Goal: Information Seeking & Learning: Learn about a topic

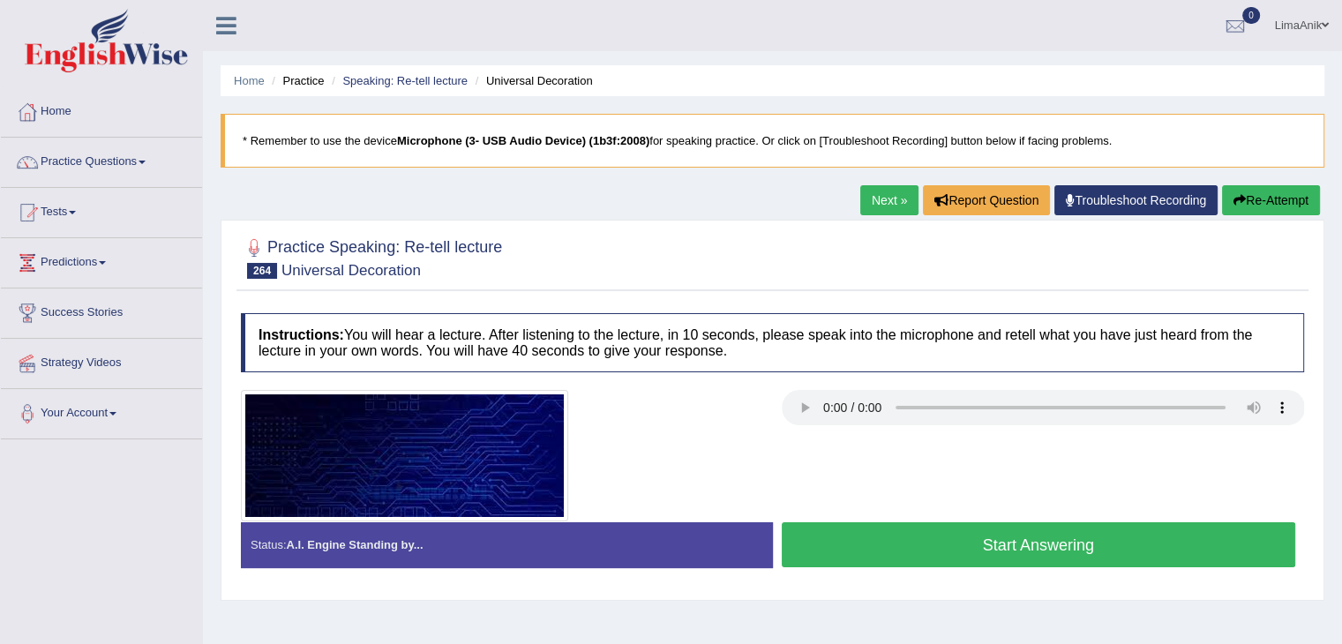
click at [1017, 545] on button "Start Answering" at bounding box center [1039, 544] width 514 height 45
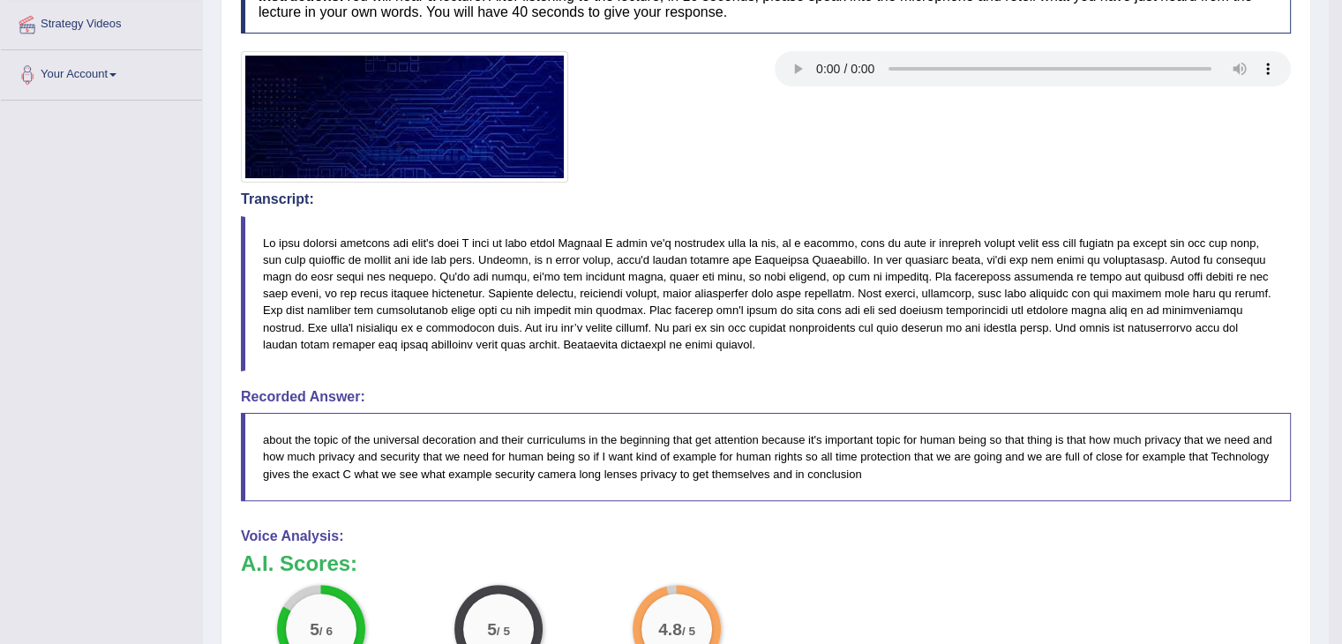
scroll to position [346, 0]
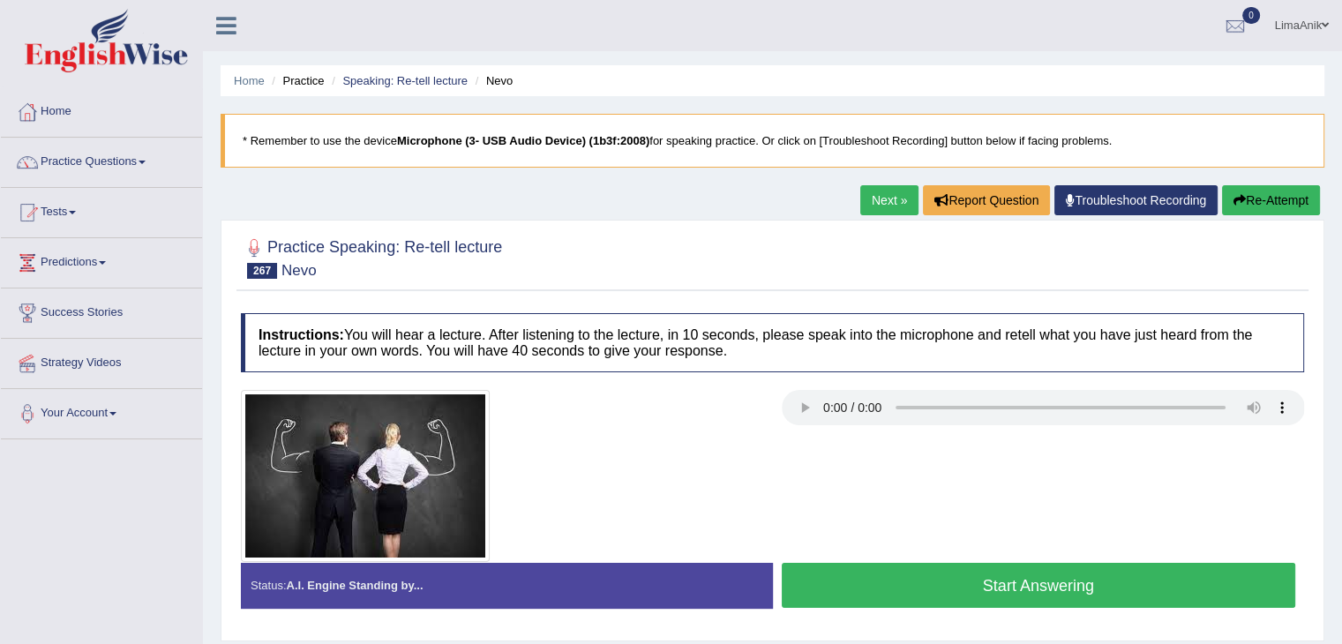
click at [1045, 563] on button "Start Answering" at bounding box center [1039, 585] width 514 height 45
click at [981, 583] on button "Start Answering" at bounding box center [1039, 585] width 514 height 45
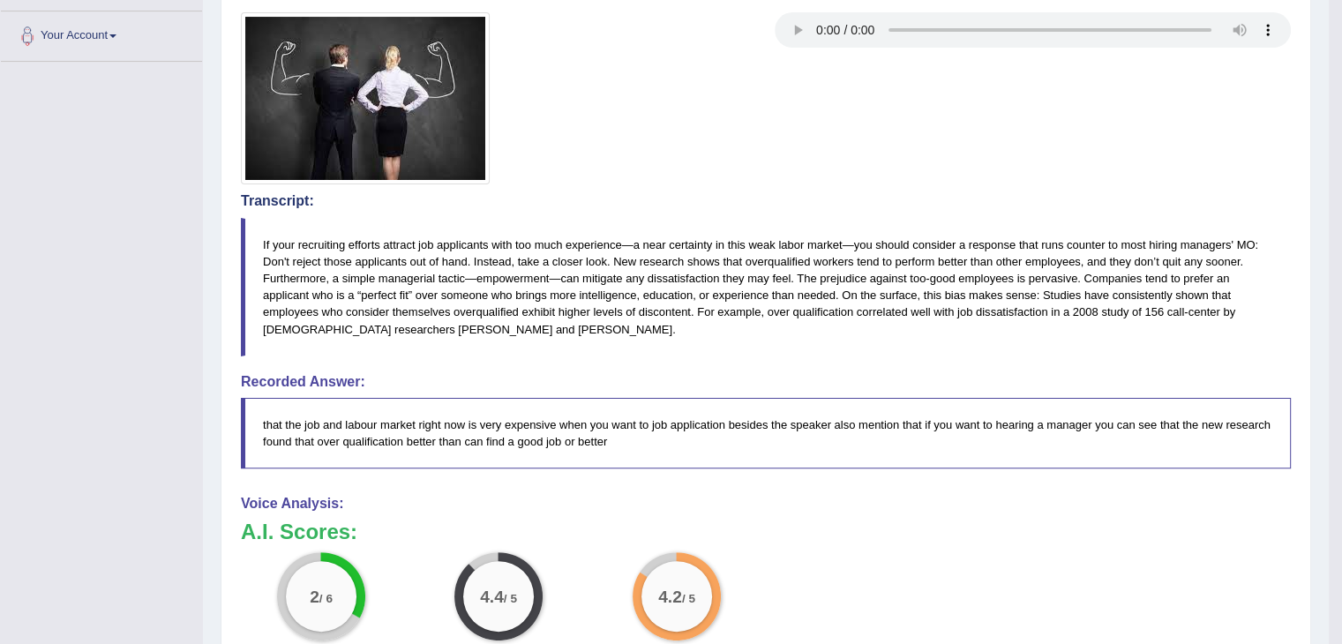
scroll to position [395, 0]
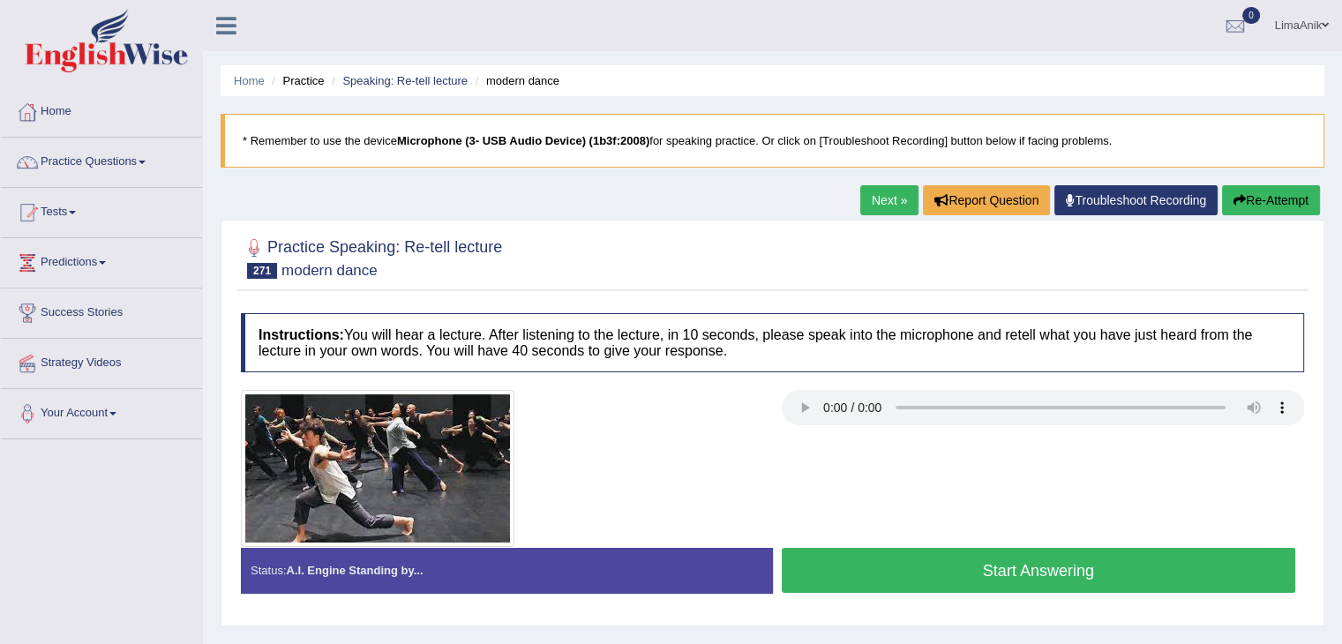
click at [942, 567] on button "Start Answering" at bounding box center [1039, 570] width 514 height 45
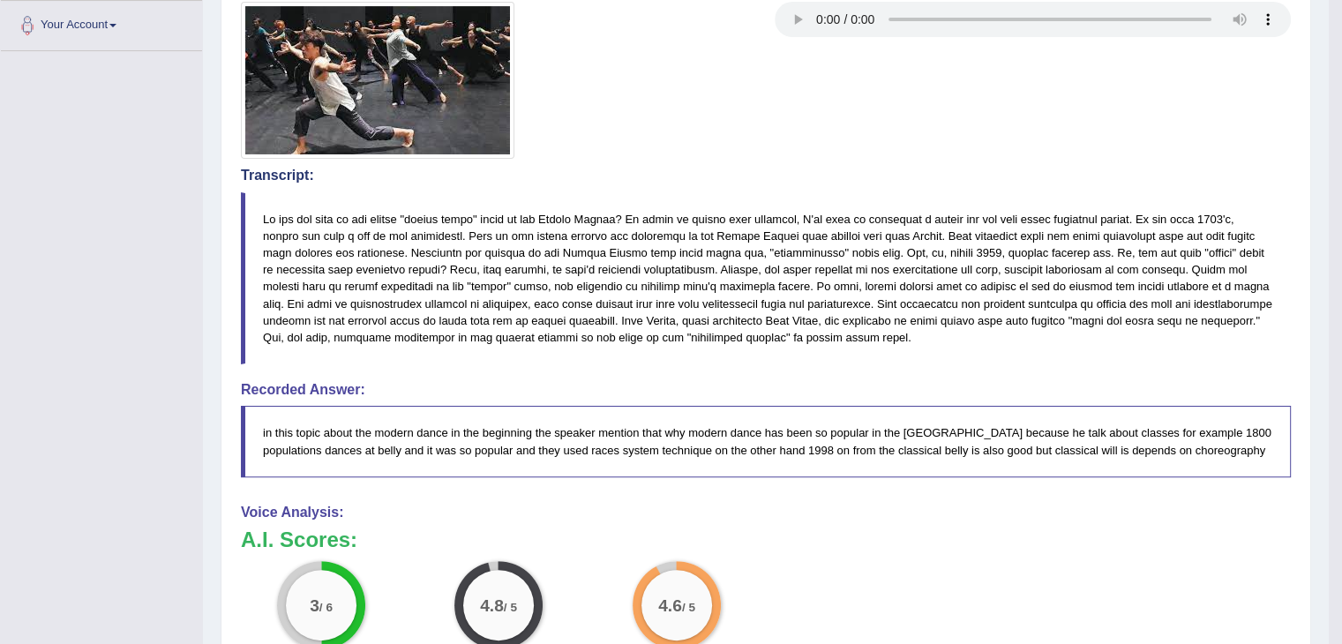
scroll to position [394, 0]
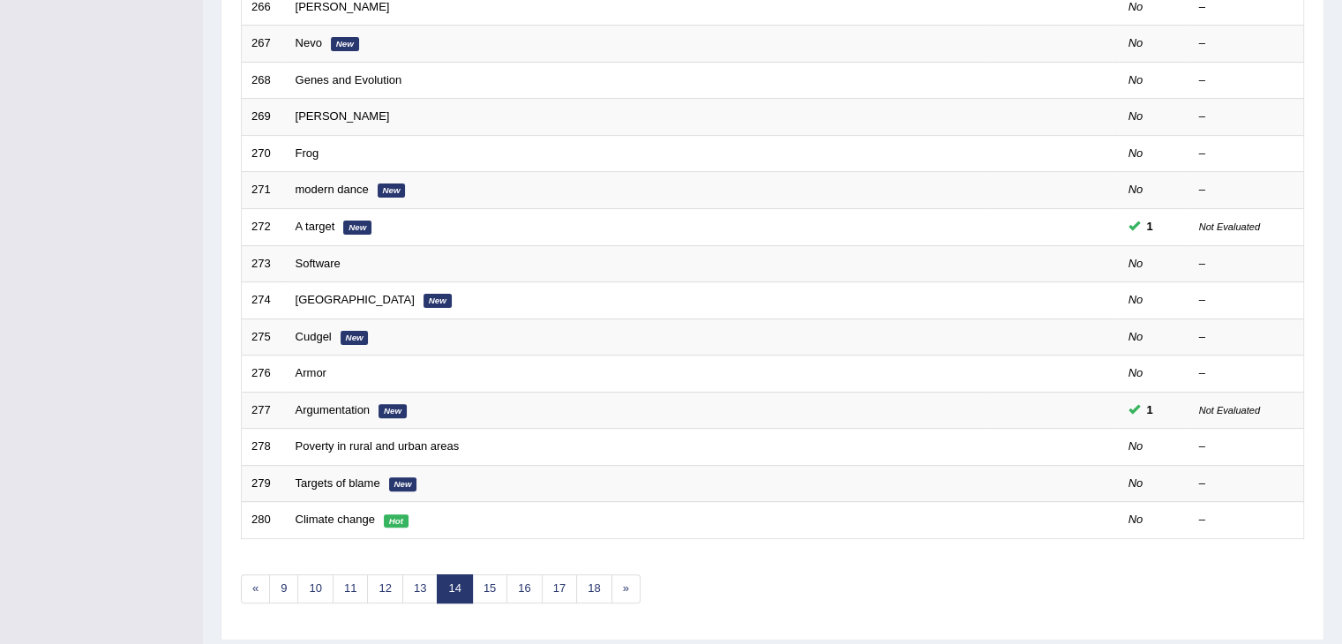
scroll to position [519, 0]
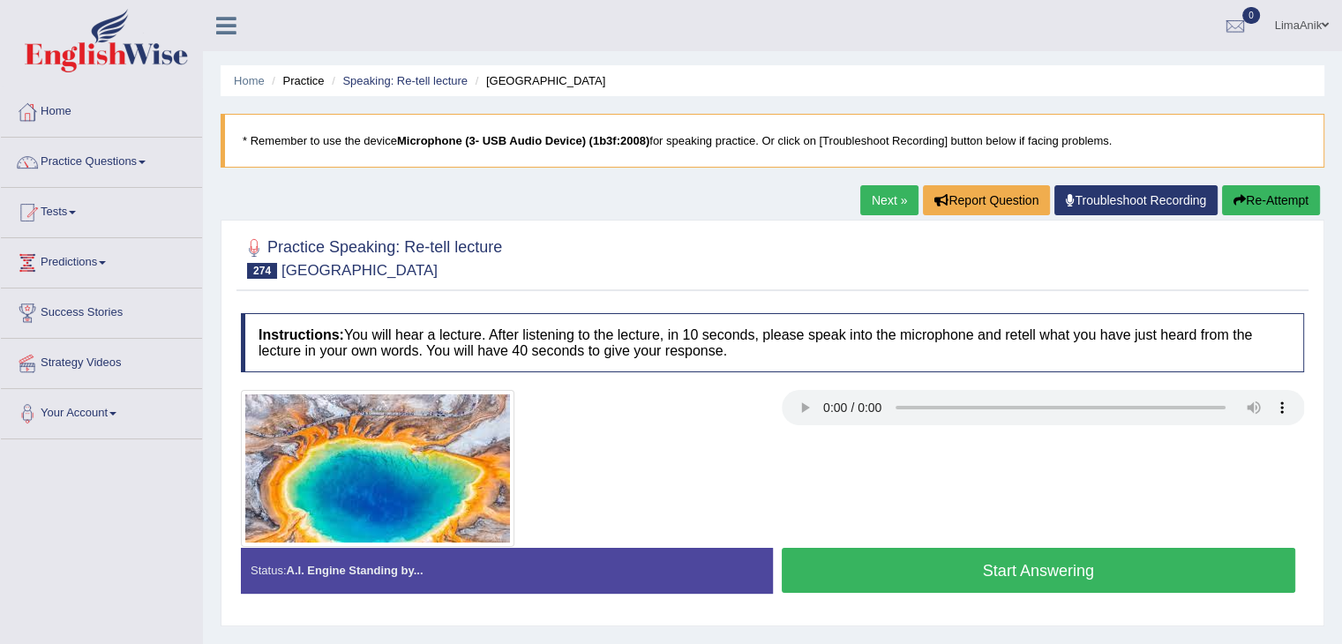
click at [928, 562] on button "Start Answering" at bounding box center [1039, 570] width 514 height 45
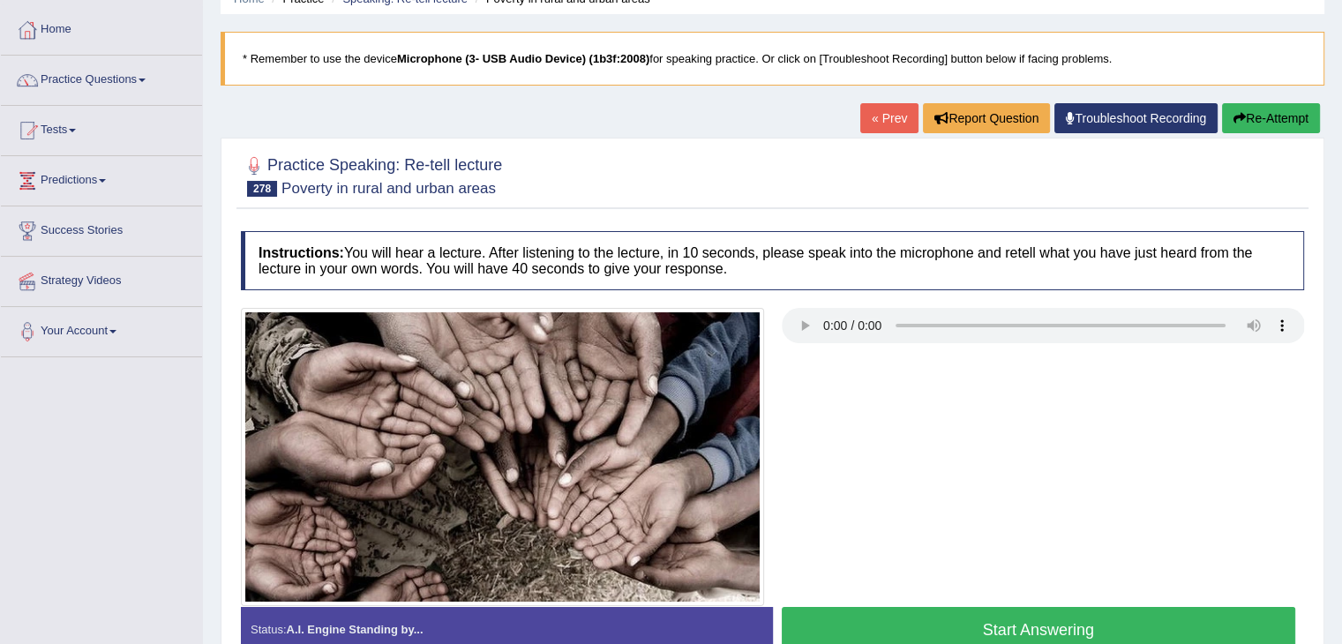
scroll to position [176, 0]
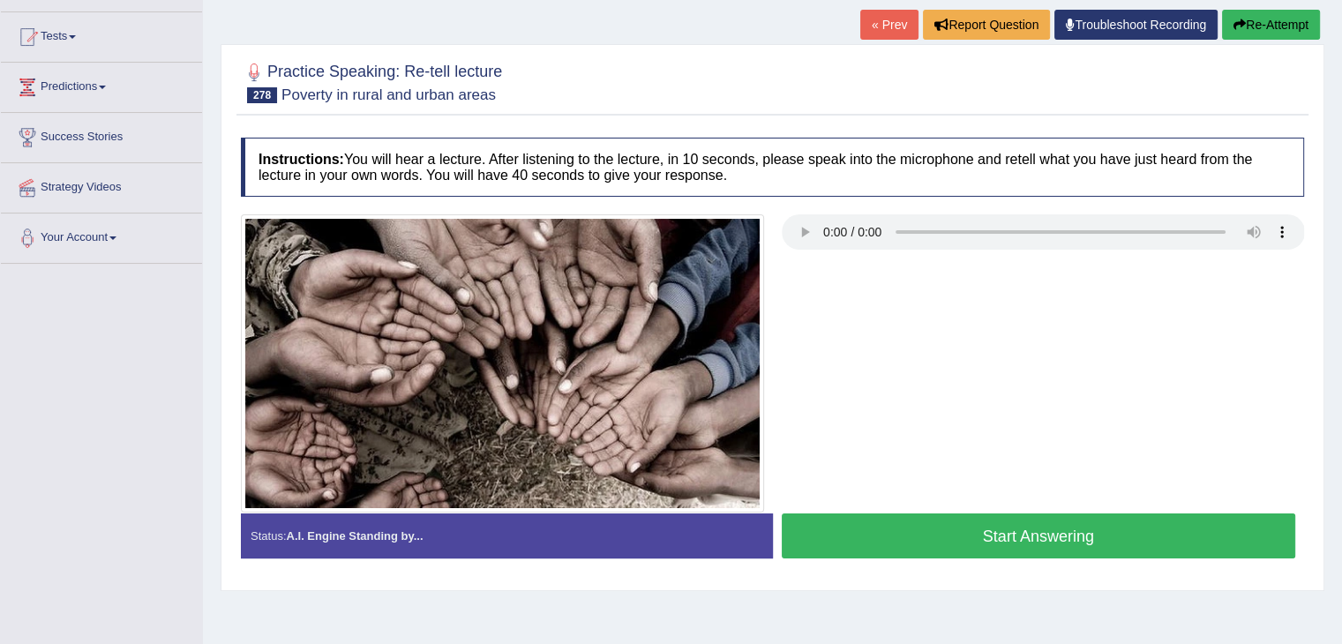
click at [1074, 530] on button "Start Answering" at bounding box center [1039, 536] width 514 height 45
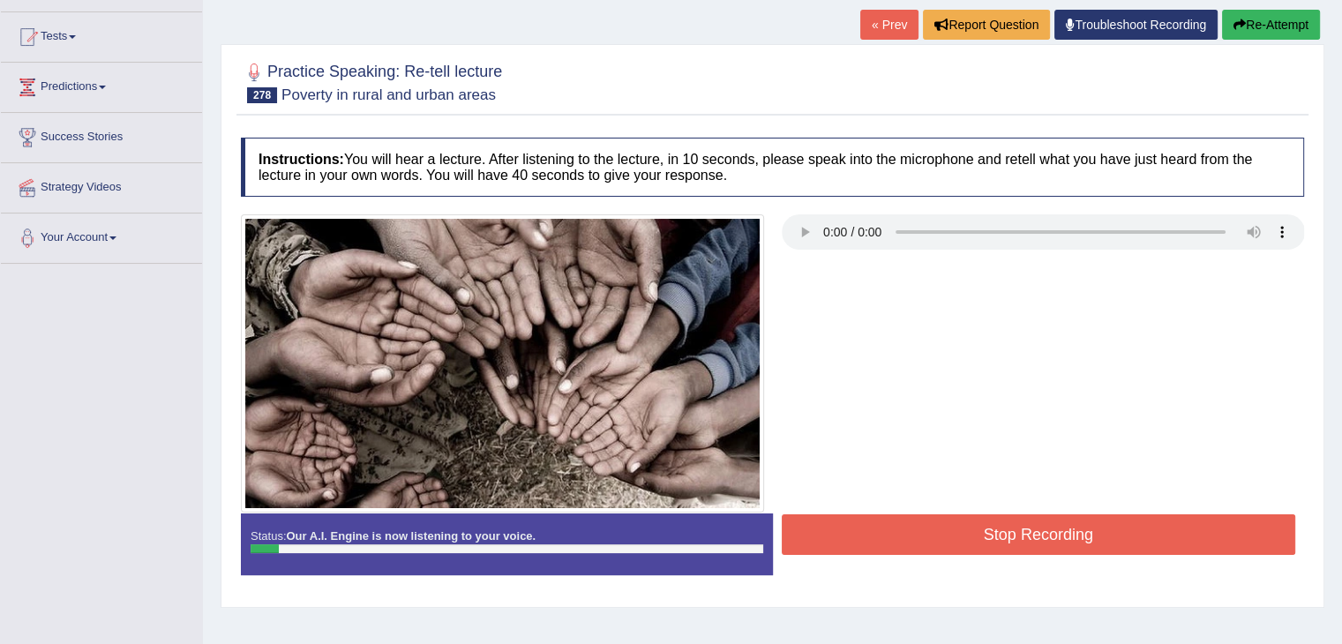
click at [1113, 421] on div at bounding box center [772, 363] width 1081 height 298
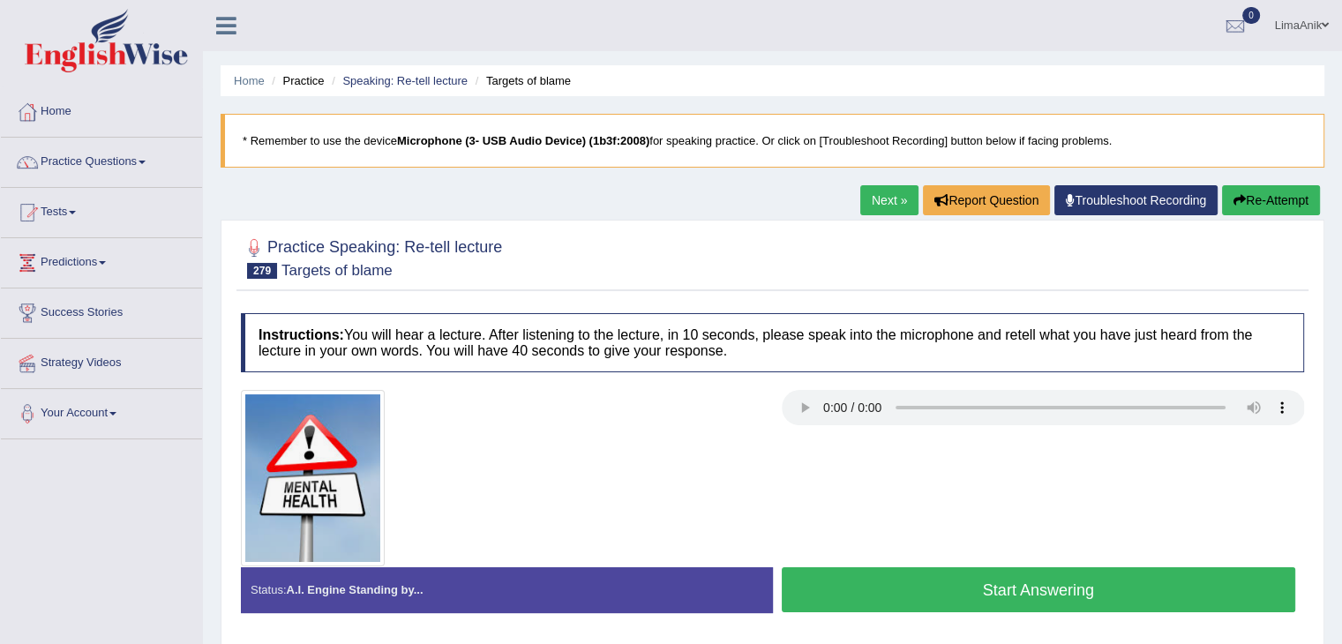
click at [766, 269] on div at bounding box center [772, 257] width 1063 height 54
click at [1045, 569] on button "Start Answering" at bounding box center [1039, 589] width 514 height 45
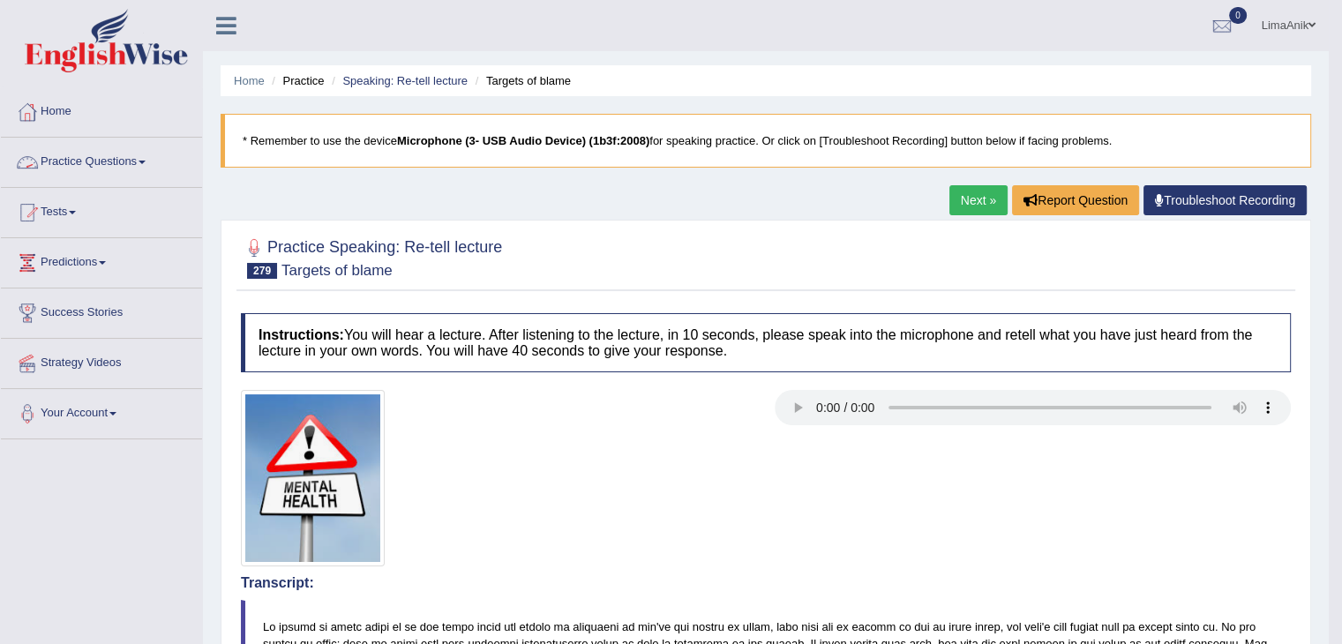
click at [106, 148] on link "Practice Questions" at bounding box center [101, 160] width 201 height 44
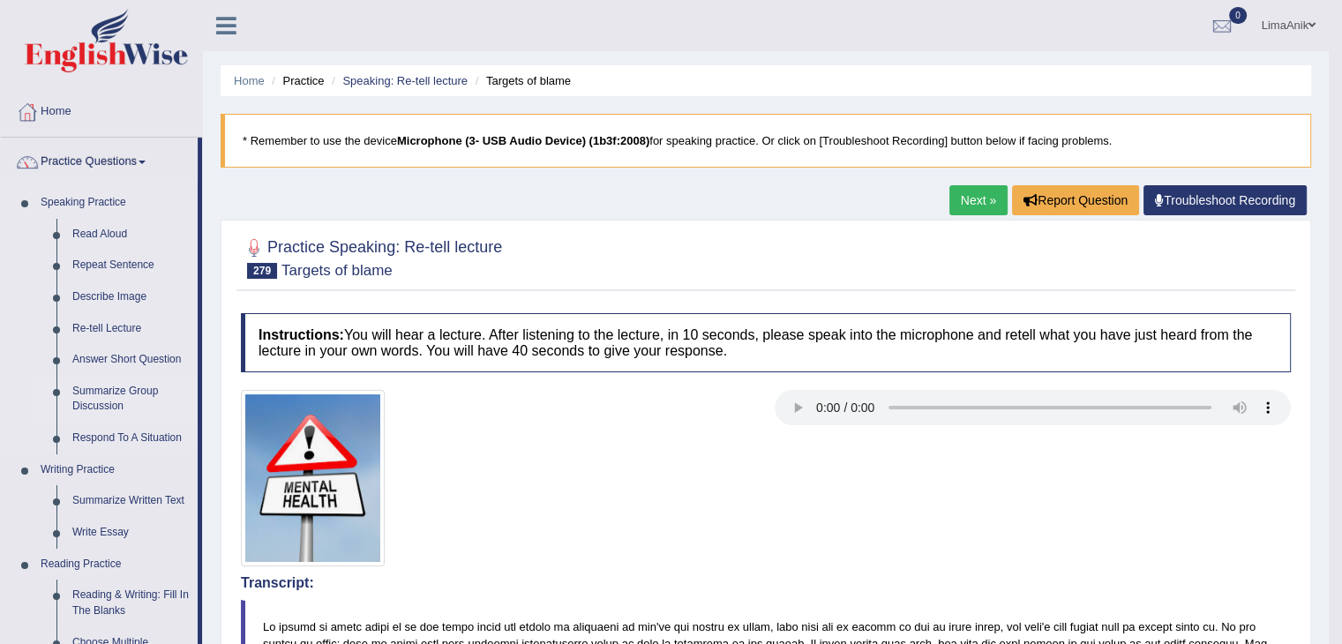
click at [108, 403] on link "Summarize Group Discussion" at bounding box center [130, 399] width 133 height 47
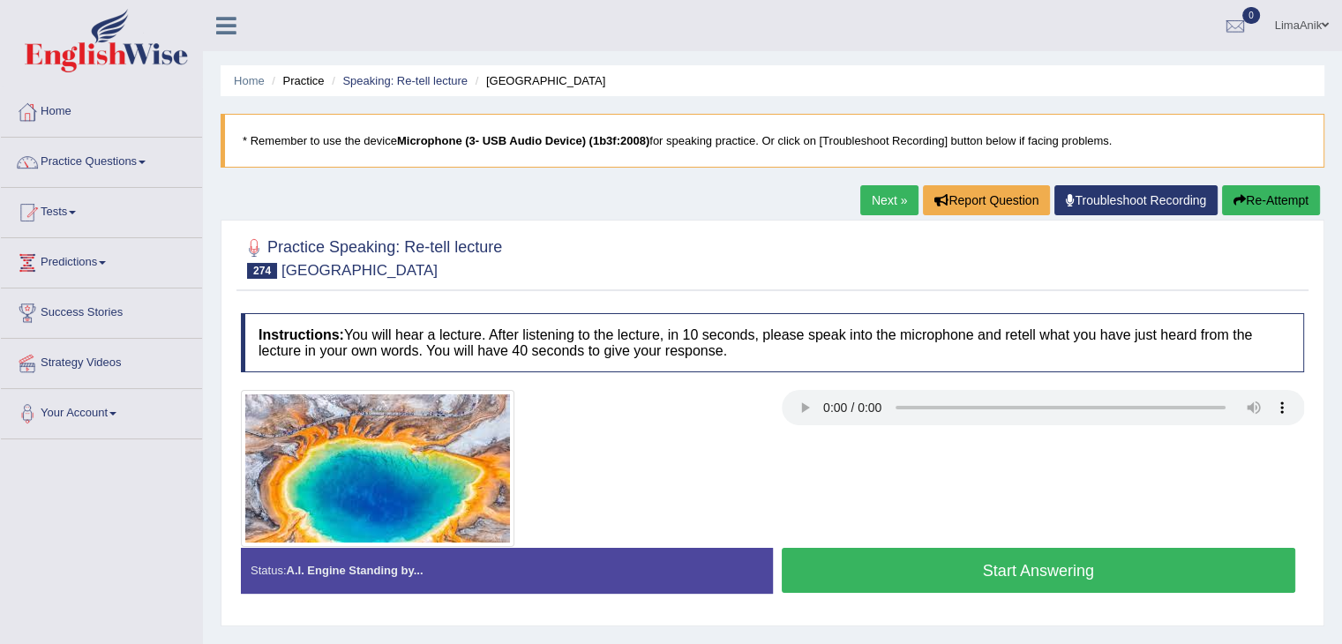
click at [945, 571] on button "Start Answering" at bounding box center [1039, 570] width 514 height 45
click at [863, 571] on button "Start Answering" at bounding box center [1039, 570] width 514 height 45
click at [844, 555] on button "Start Answering" at bounding box center [1039, 570] width 514 height 45
click at [910, 585] on button "Start Answering" at bounding box center [1039, 570] width 514 height 45
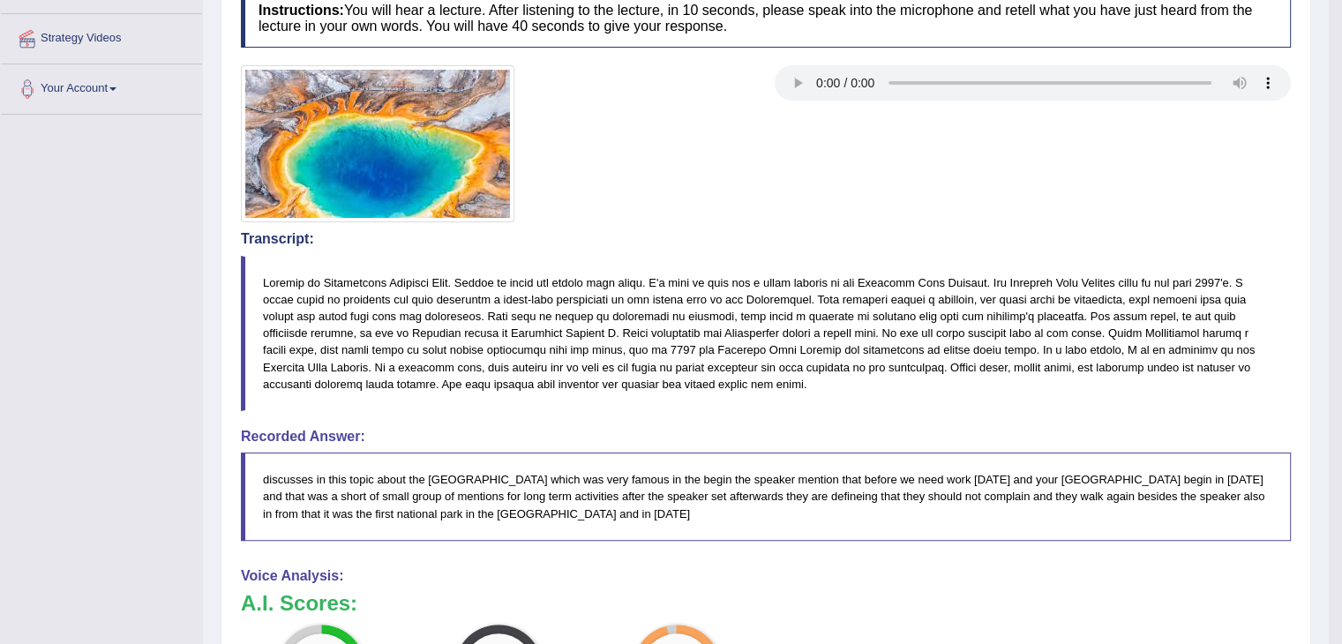
scroll to position [392, 0]
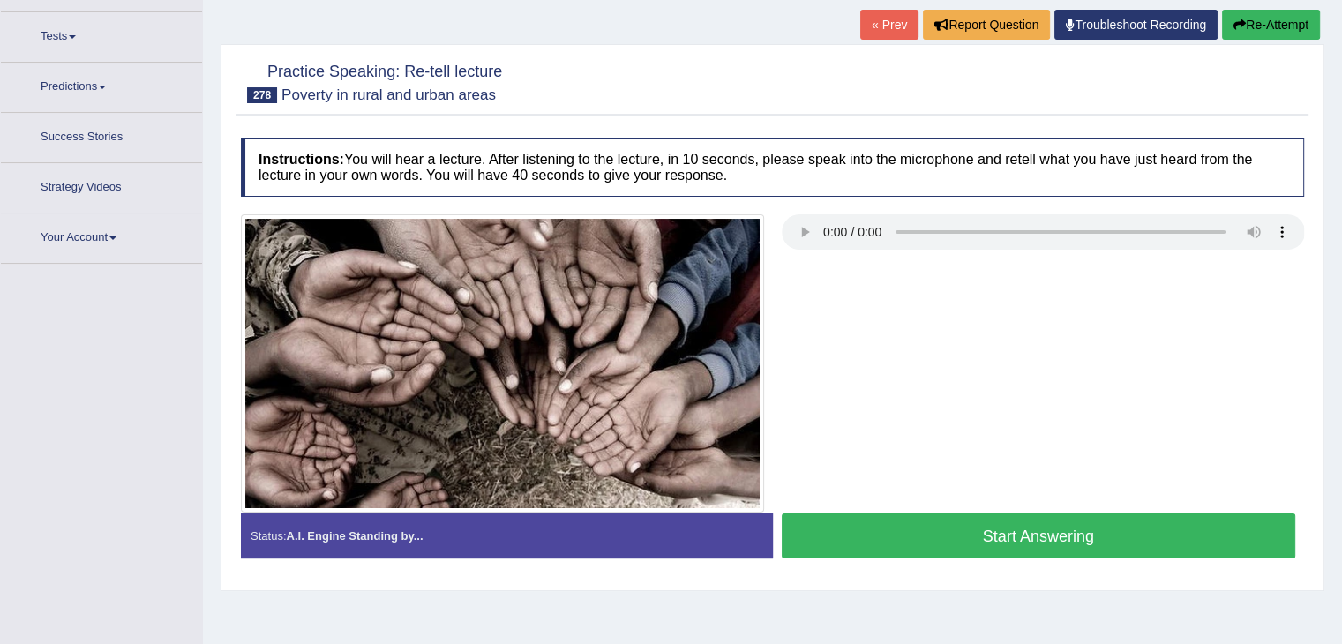
scroll to position [176, 0]
click at [964, 516] on button "Start Answering" at bounding box center [1039, 536] width 514 height 45
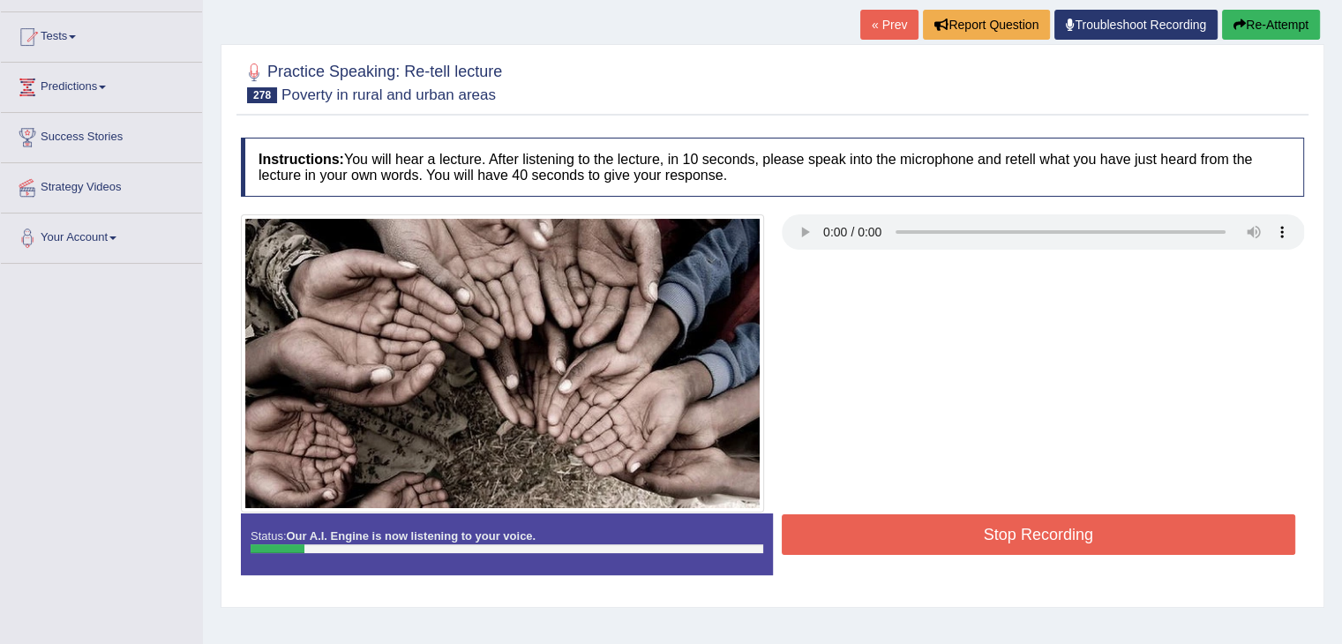
click at [944, 387] on div at bounding box center [772, 363] width 1081 height 298
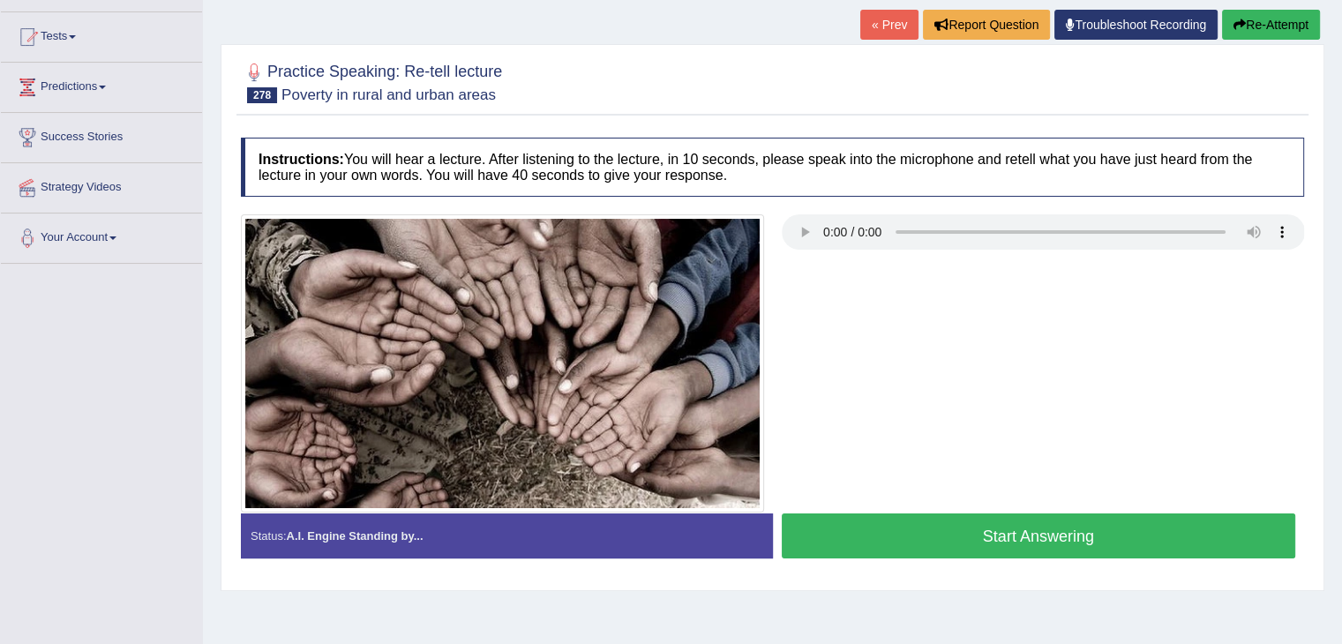
scroll to position [176, 0]
click at [881, 516] on button "Start Answering" at bounding box center [1039, 536] width 514 height 45
click at [928, 527] on button "Start Answering" at bounding box center [1039, 536] width 514 height 45
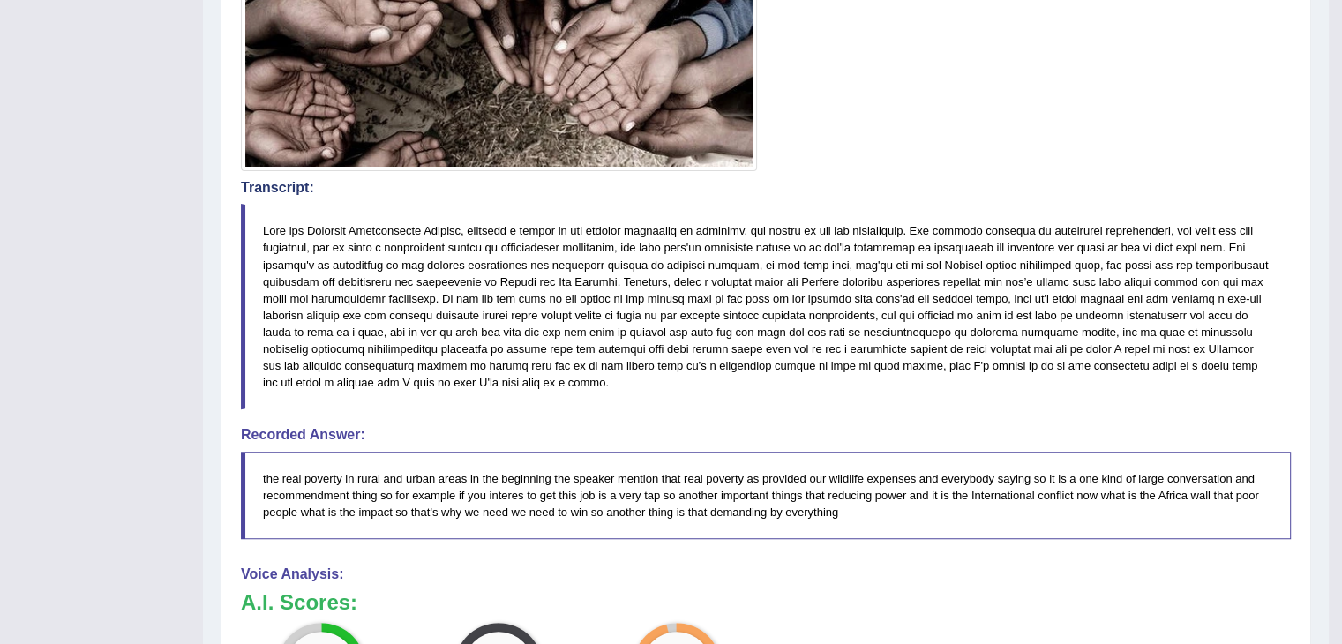
scroll to position [574, 0]
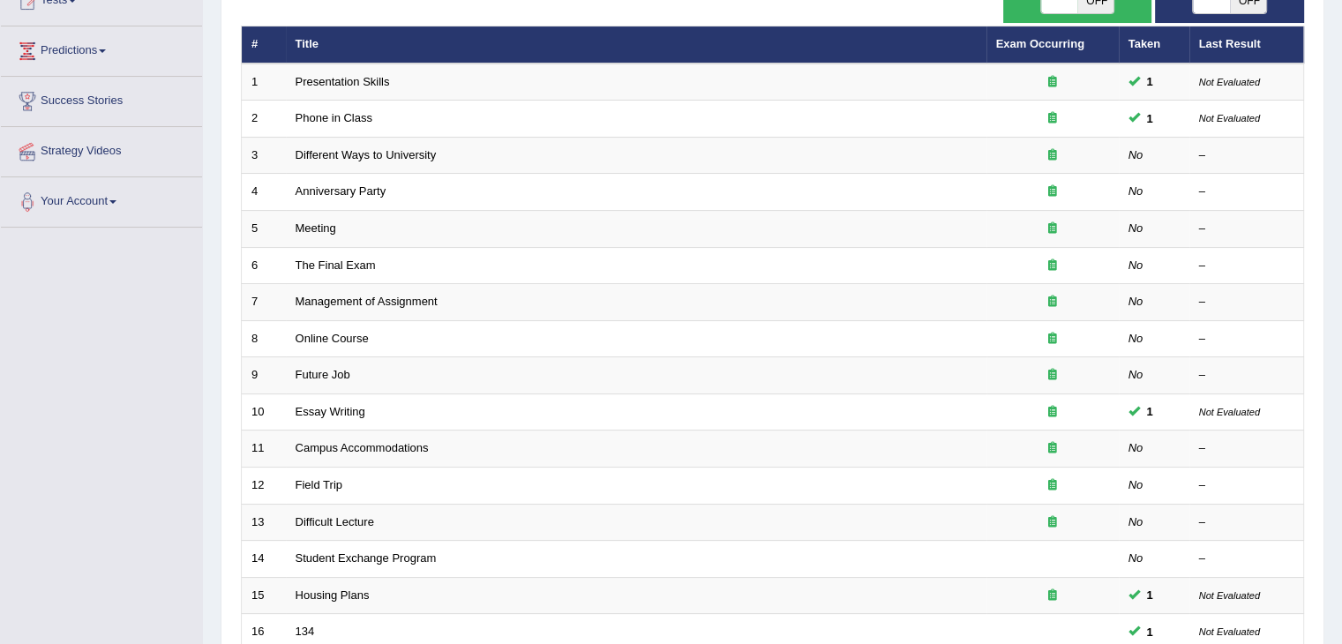
scroll to position [225, 0]
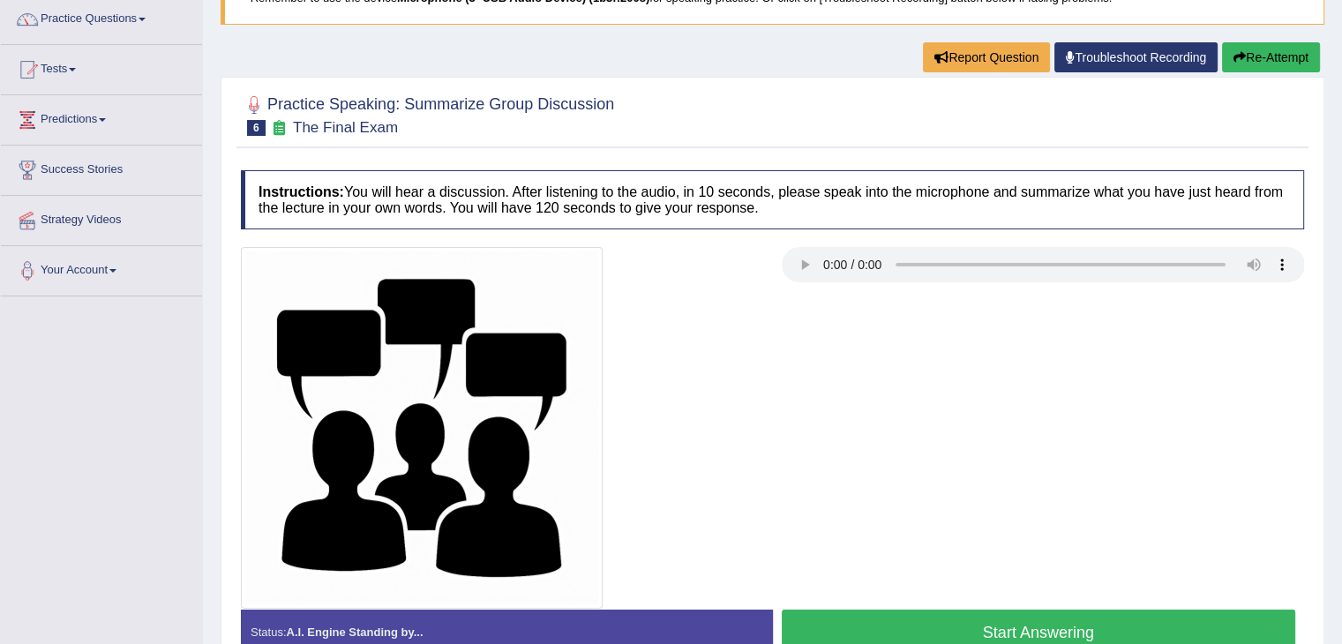
scroll to position [147, 0]
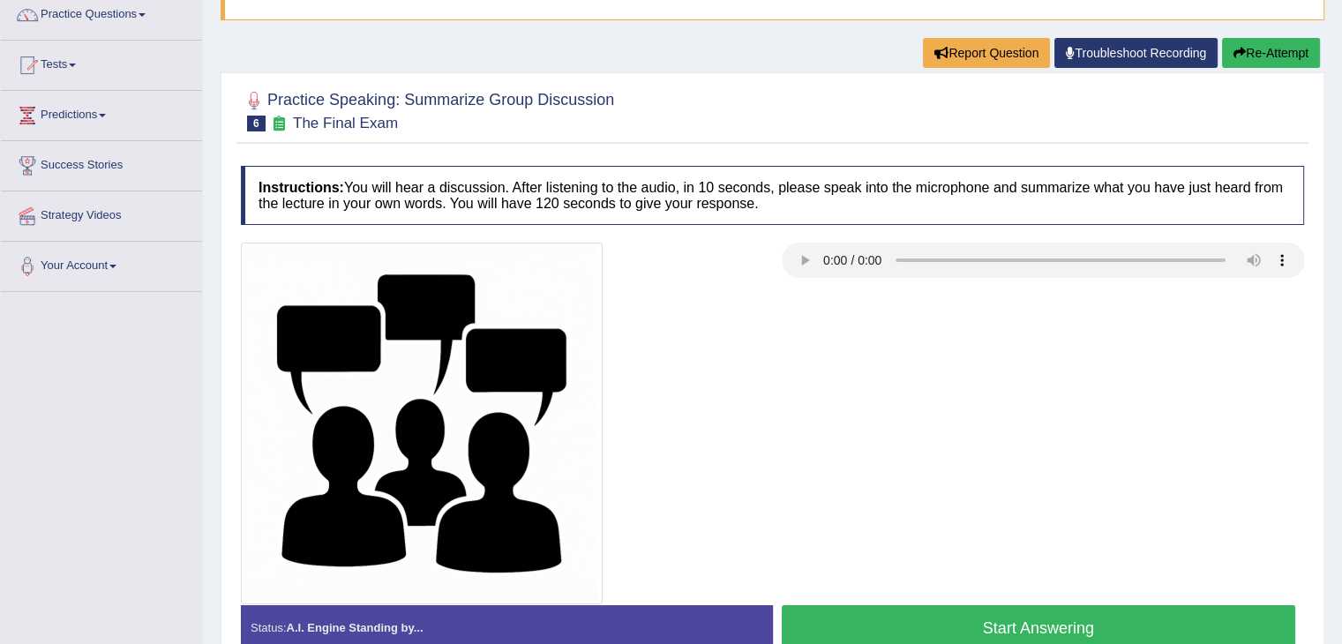
drag, startPoint x: 956, startPoint y: 625, endPoint x: 1071, endPoint y: 523, distance: 153.1
click at [1071, 523] on div "Instructions: You will hear a discussion. After listening to the audio, in 10 s…" at bounding box center [772, 415] width 1072 height 516
click at [1333, 476] on div "Home Practice Speaking: Summarize Group Discussion The Final Exam * Remember to…" at bounding box center [772, 294] width 1139 height 882
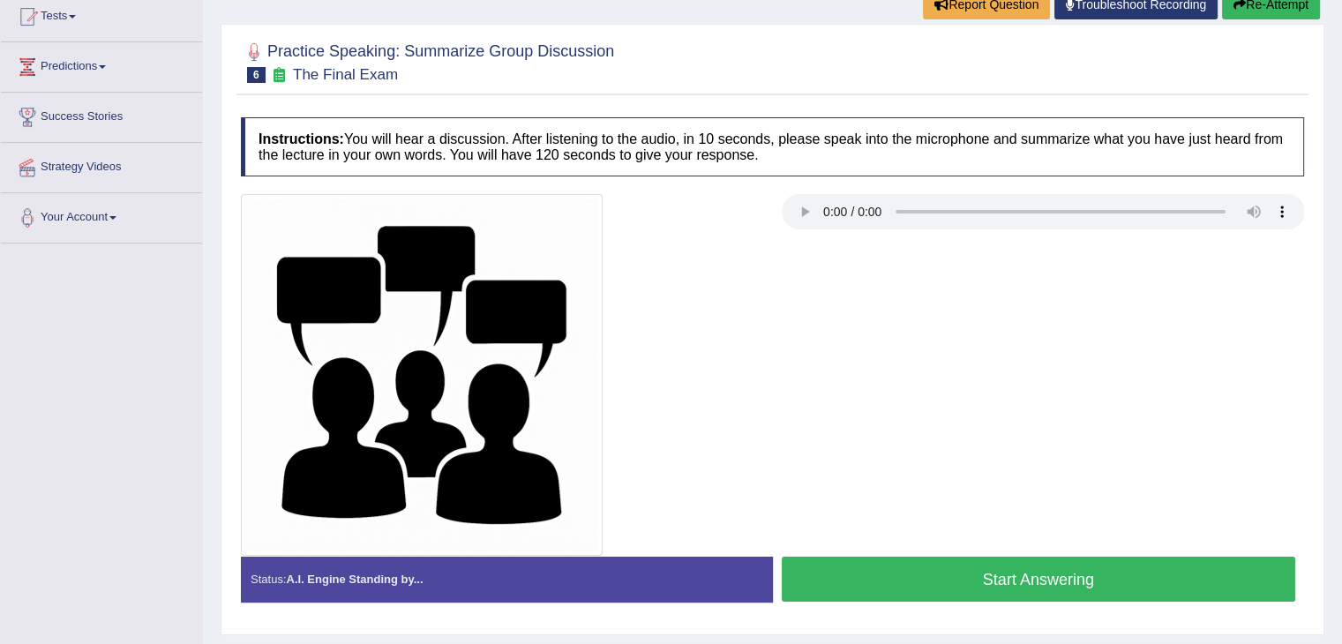
click at [1108, 561] on button "Start Answering" at bounding box center [1039, 579] width 514 height 45
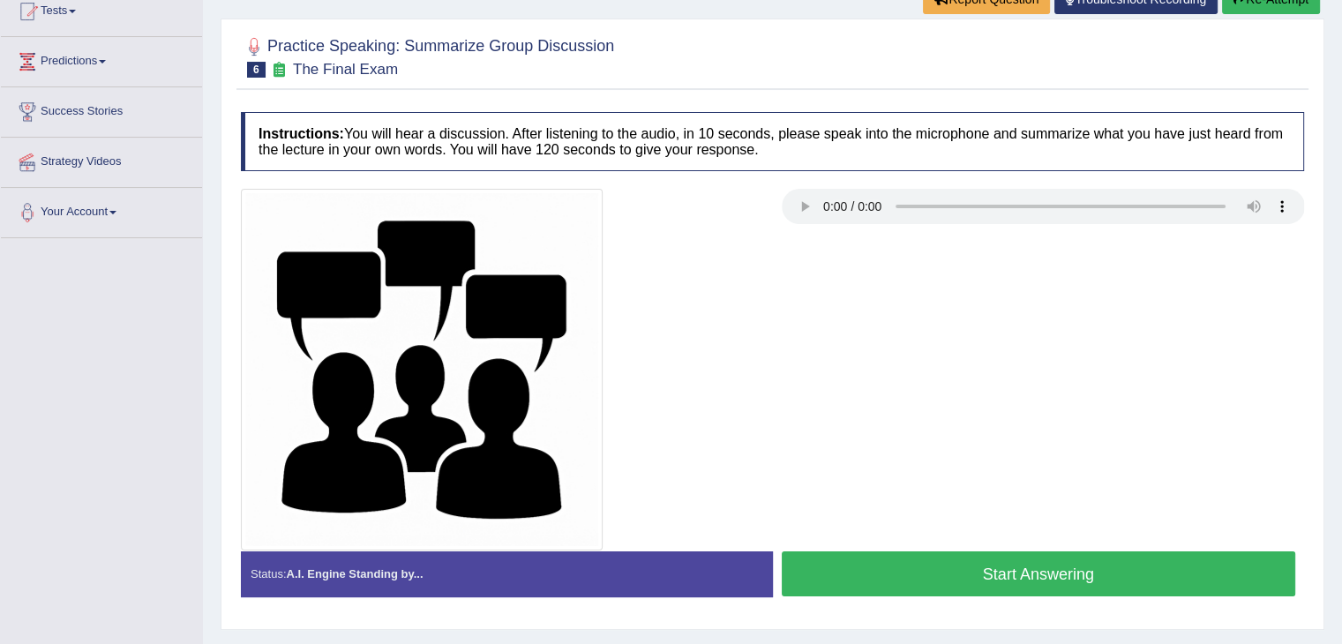
drag, startPoint x: 0, startPoint y: 0, endPoint x: 978, endPoint y: 566, distance: 1129.9
click at [978, 566] on button "Start Answering" at bounding box center [1039, 573] width 514 height 45
click at [960, 594] on button "Start Answering" at bounding box center [1039, 573] width 514 height 45
click at [916, 569] on button "Start Answering" at bounding box center [1039, 573] width 514 height 45
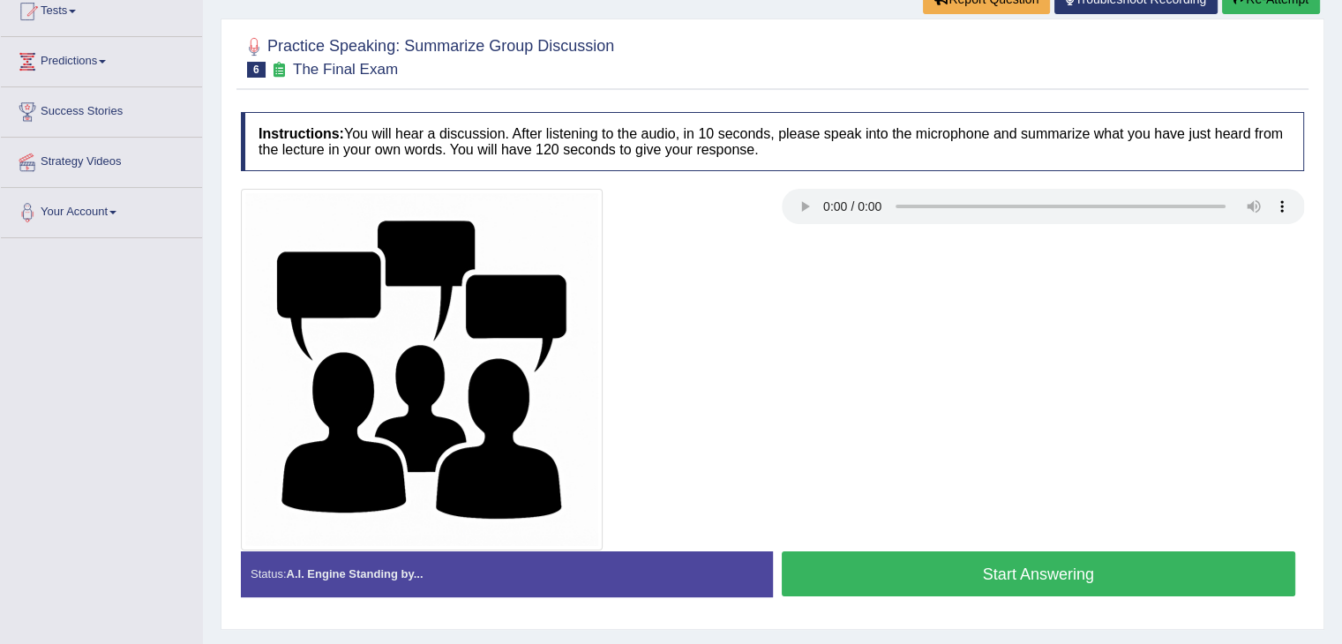
click at [1011, 560] on button "Start Answering" at bounding box center [1039, 573] width 514 height 45
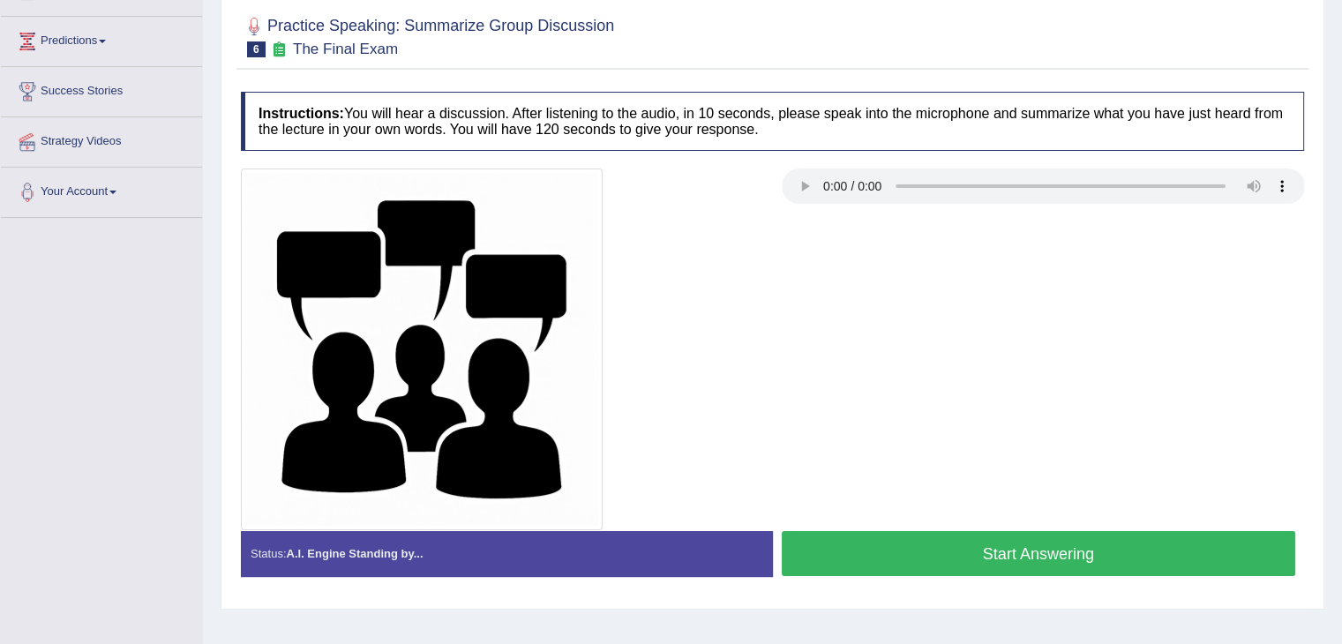
scroll to position [201, 0]
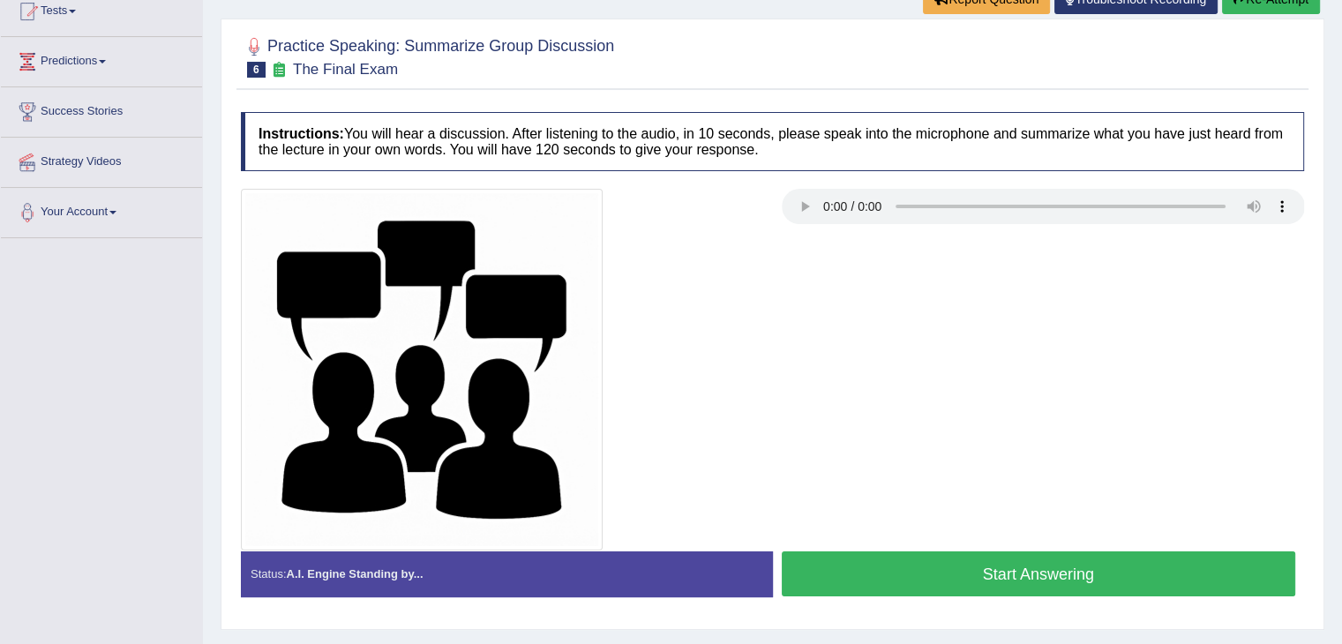
click at [931, 544] on div at bounding box center [772, 370] width 1081 height 362
click at [925, 562] on button "Start Answering" at bounding box center [1039, 573] width 514 height 45
click at [905, 594] on button "Start Answering" at bounding box center [1039, 573] width 514 height 45
click at [884, 551] on button "Start Answering" at bounding box center [1039, 573] width 514 height 45
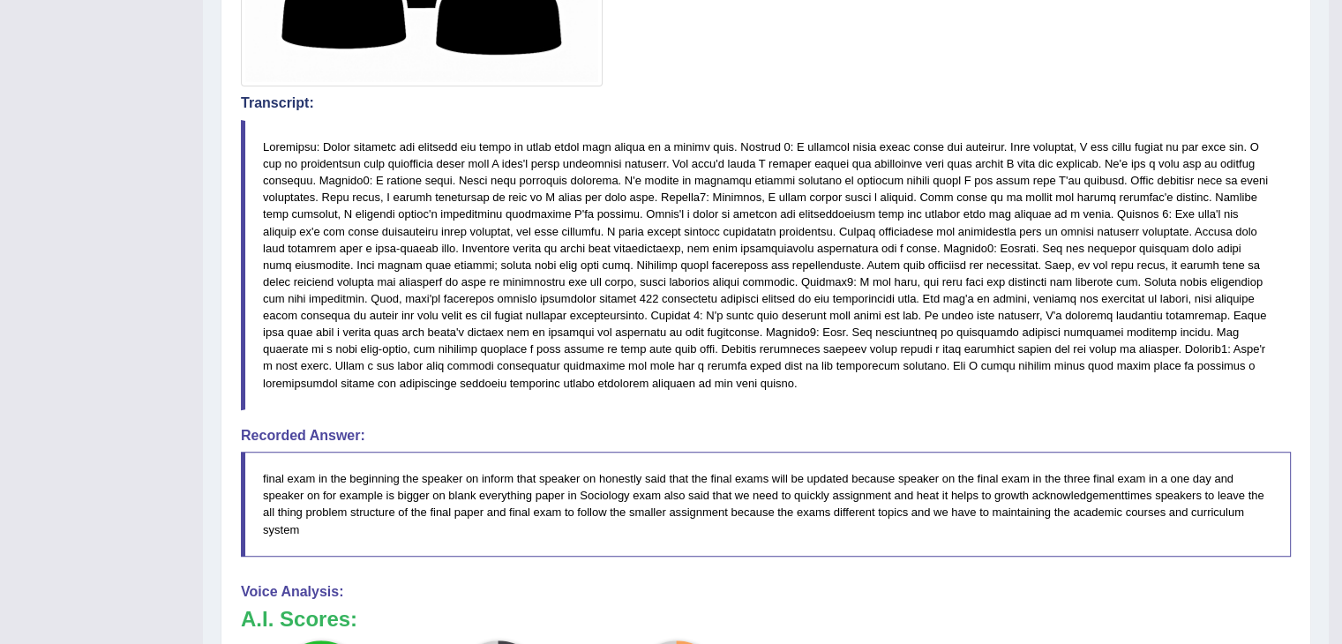
scroll to position [740, 0]
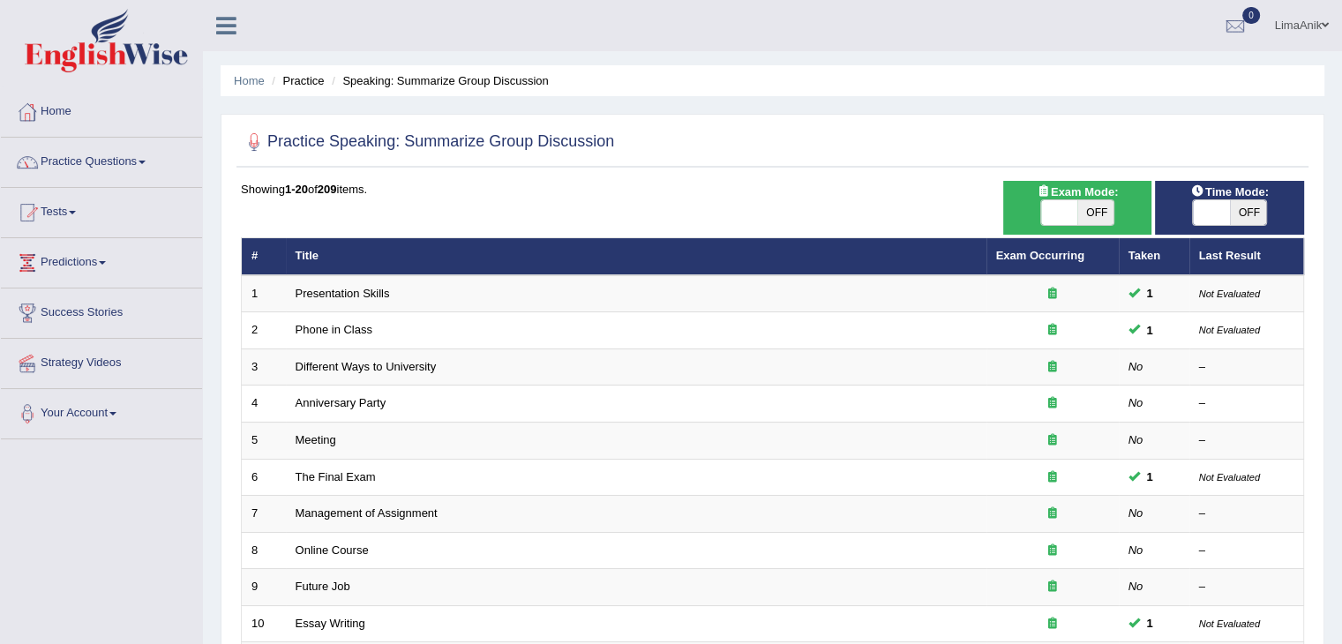
click at [70, 111] on link "Home" at bounding box center [101, 109] width 201 height 44
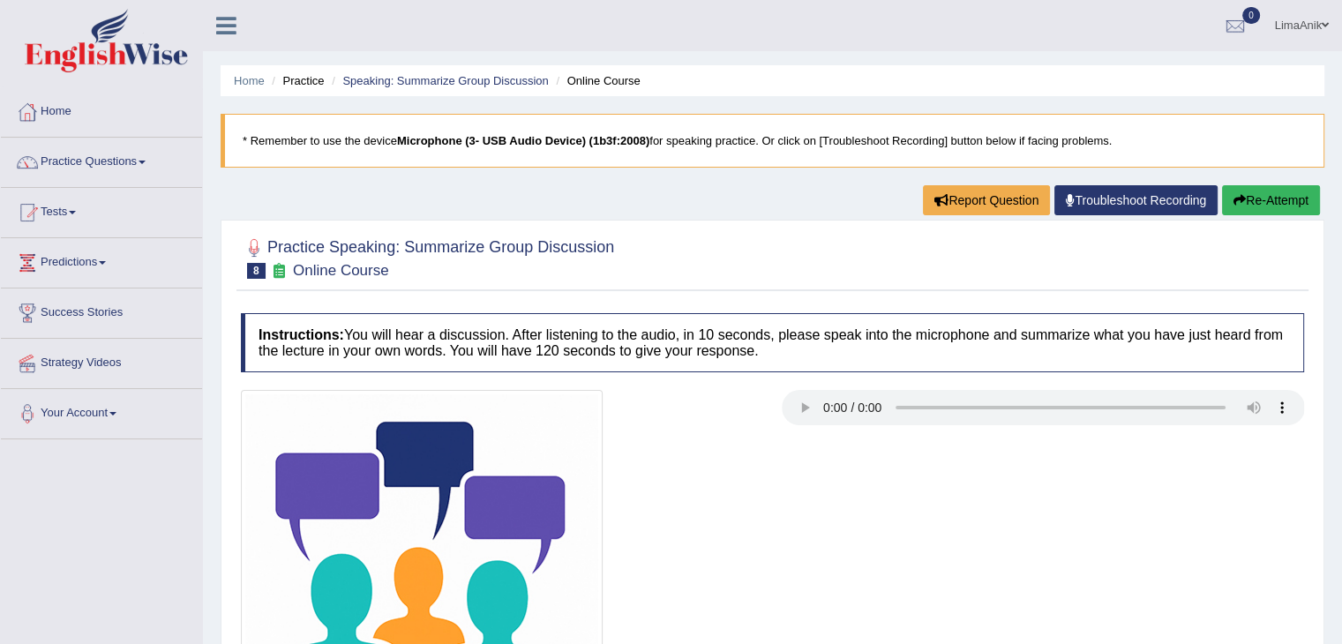
click at [860, 283] on div at bounding box center [772, 257] width 1063 height 54
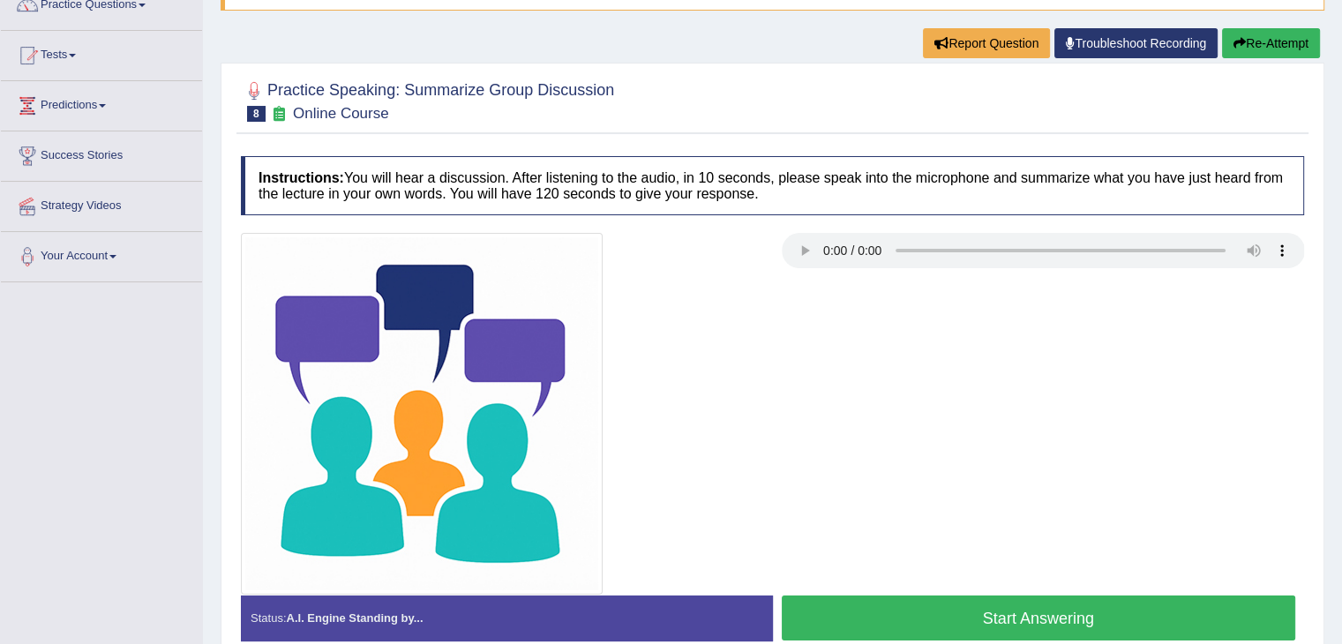
scroll to position [165, 0]
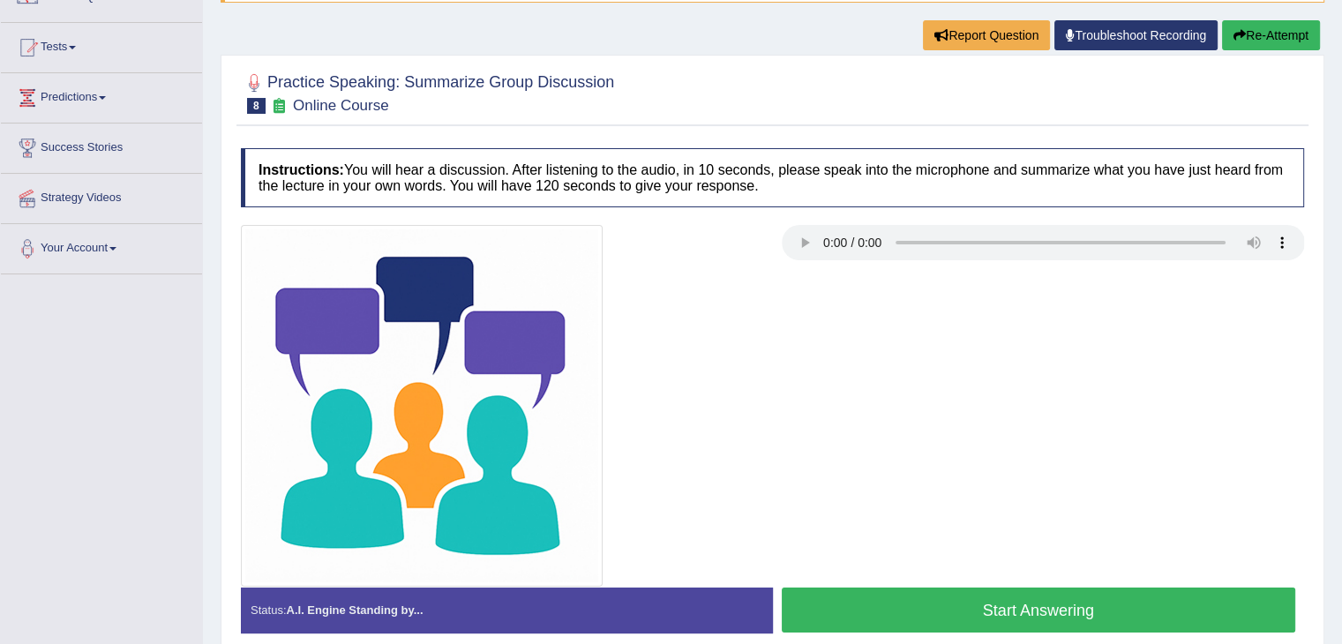
click at [1096, 622] on button "Start Answering" at bounding box center [1039, 610] width 514 height 45
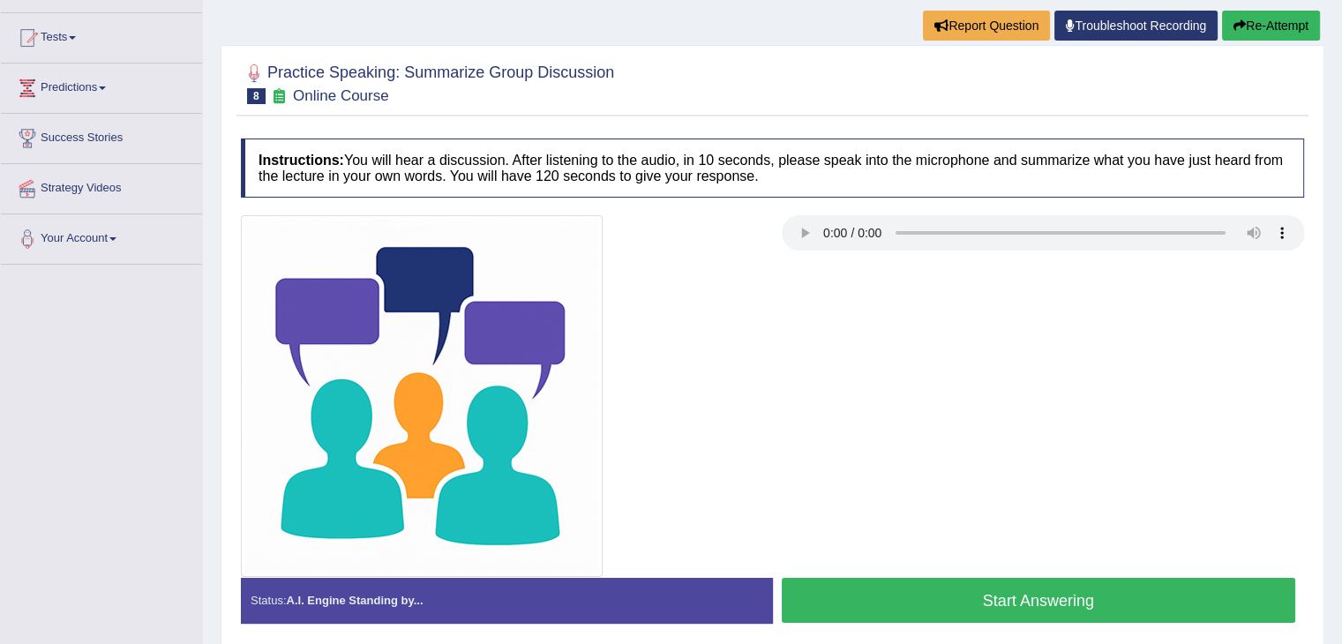
scroll to position [165, 0]
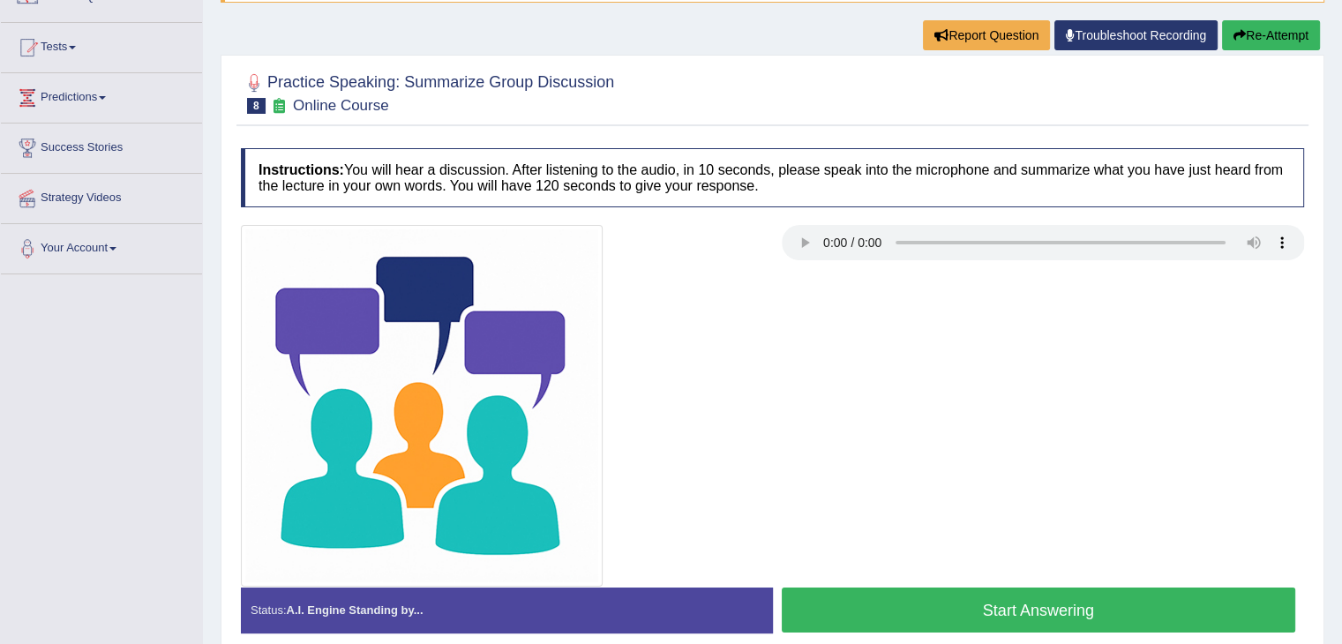
click at [937, 588] on button "Start Answering" at bounding box center [1039, 610] width 514 height 45
click at [966, 615] on button "Start Answering" at bounding box center [1039, 610] width 514 height 45
click at [877, 608] on button "Start Answering" at bounding box center [1039, 610] width 514 height 45
click at [933, 604] on button "Start Answering" at bounding box center [1039, 610] width 514 height 45
click at [942, 604] on button "Start Answering" at bounding box center [1039, 610] width 514 height 45
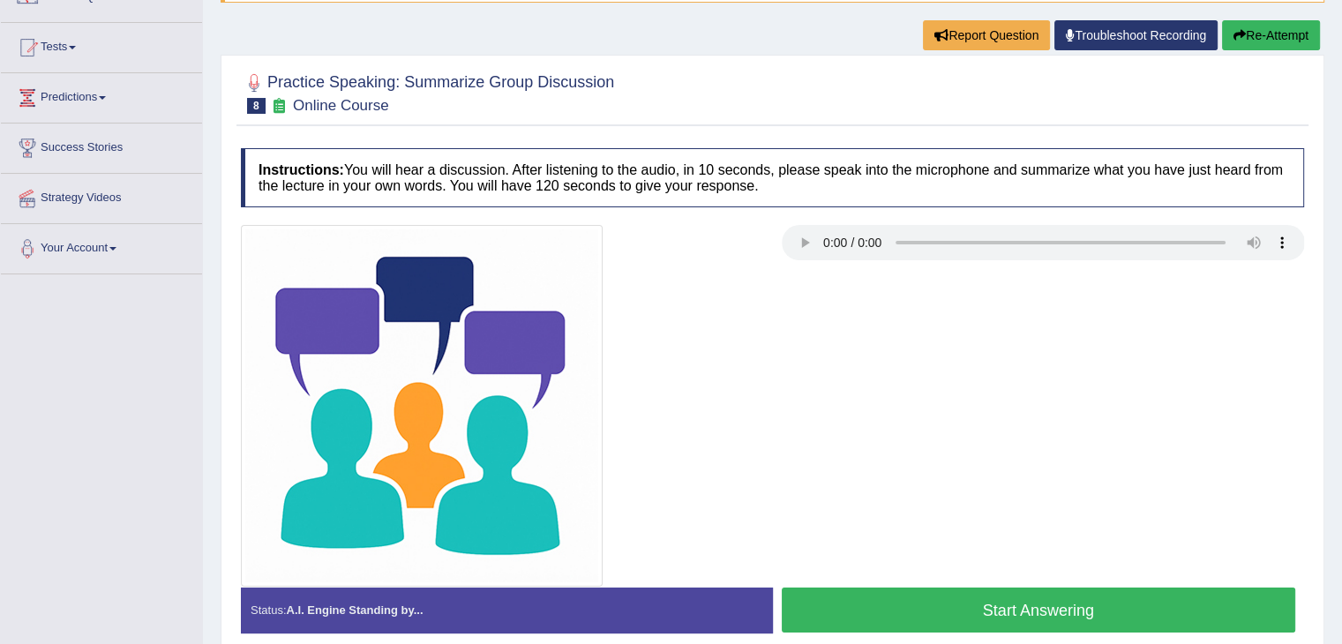
click at [912, 597] on button "Start Answering" at bounding box center [1039, 610] width 514 height 45
